Goal: Information Seeking & Learning: Learn about a topic

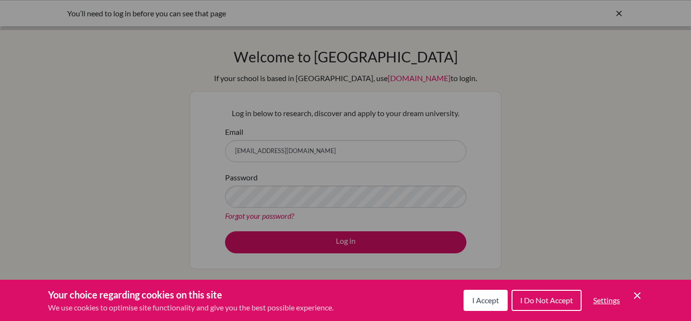
click at [490, 309] on button "I Accept" at bounding box center [486, 300] width 44 height 21
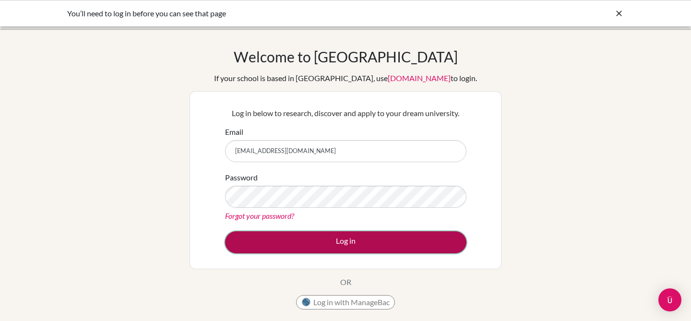
click at [408, 232] on button "Log in" at bounding box center [346, 242] width 242 height 22
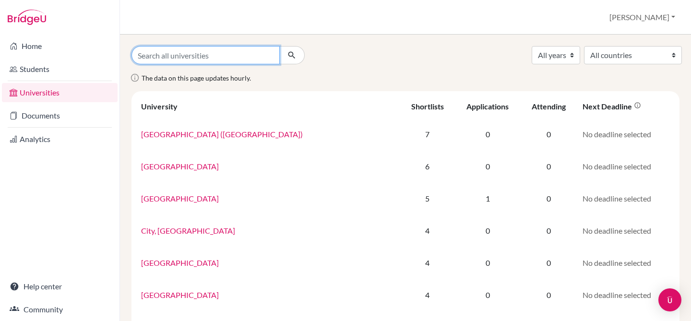
click at [255, 52] on input "Search all universities" at bounding box center [206, 55] width 148 height 18
type input "[GEOGRAPHIC_DATA][US_STATE]"
click at [279, 46] on button "submit" at bounding box center [291, 55] width 25 height 18
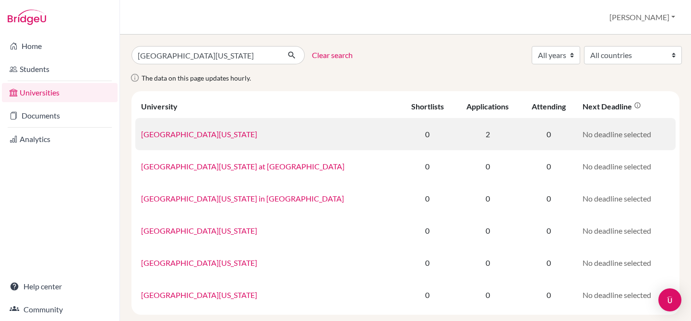
click at [188, 138] on link "[GEOGRAPHIC_DATA][US_STATE]" at bounding box center [199, 134] width 116 height 9
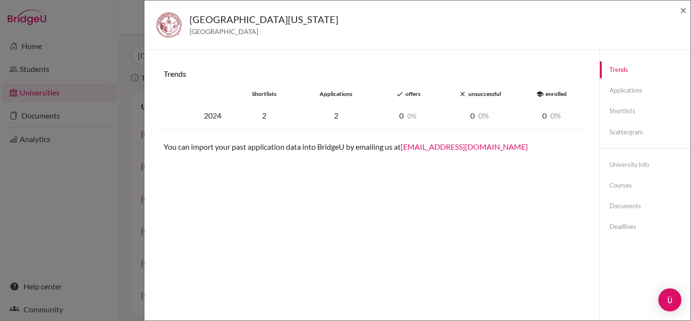
click at [340, 108] on div "2024 2 2 0 0 0 0 0 0" at bounding box center [372, 115] width 431 height 27
click at [264, 118] on div "2" at bounding box center [265, 116] width 72 height 12
click at [630, 88] on link "Applications" at bounding box center [645, 90] width 91 height 17
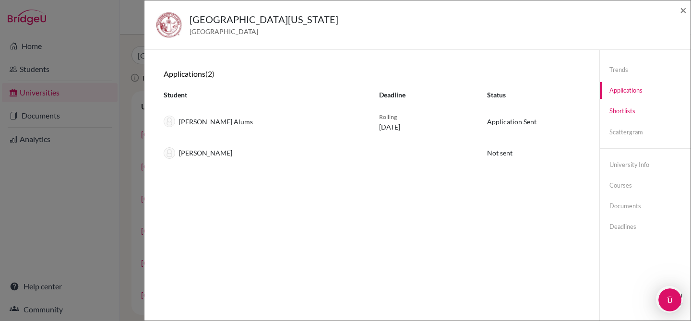
click at [636, 109] on link "Shortlists" at bounding box center [645, 111] width 91 height 17
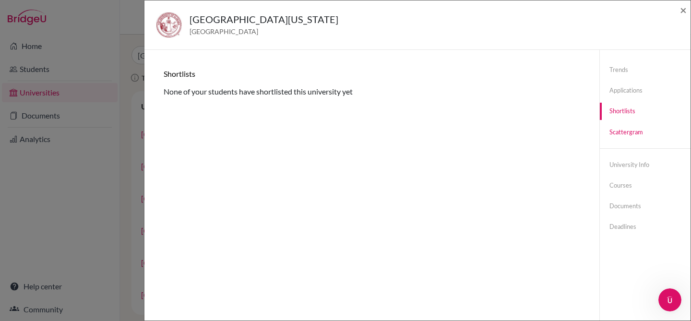
click at [634, 127] on link "Scattergram" at bounding box center [645, 132] width 91 height 17
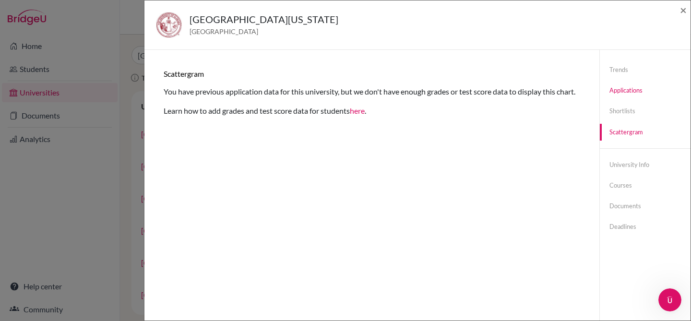
click at [631, 93] on link "Applications" at bounding box center [645, 90] width 91 height 17
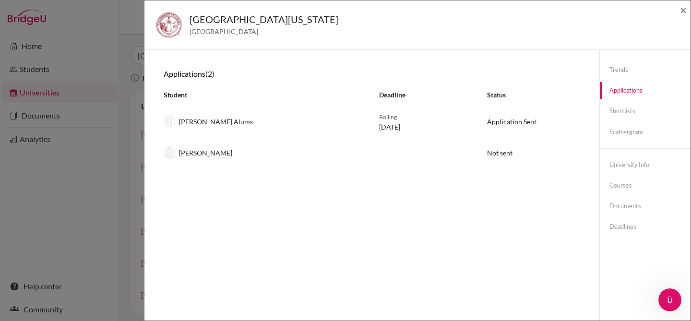
click at [198, 126] on div "Jackson Alums" at bounding box center [265, 122] width 216 height 12
click at [622, 203] on link "Documents" at bounding box center [645, 206] width 91 height 17
